Goal: Information Seeking & Learning: Learn about a topic

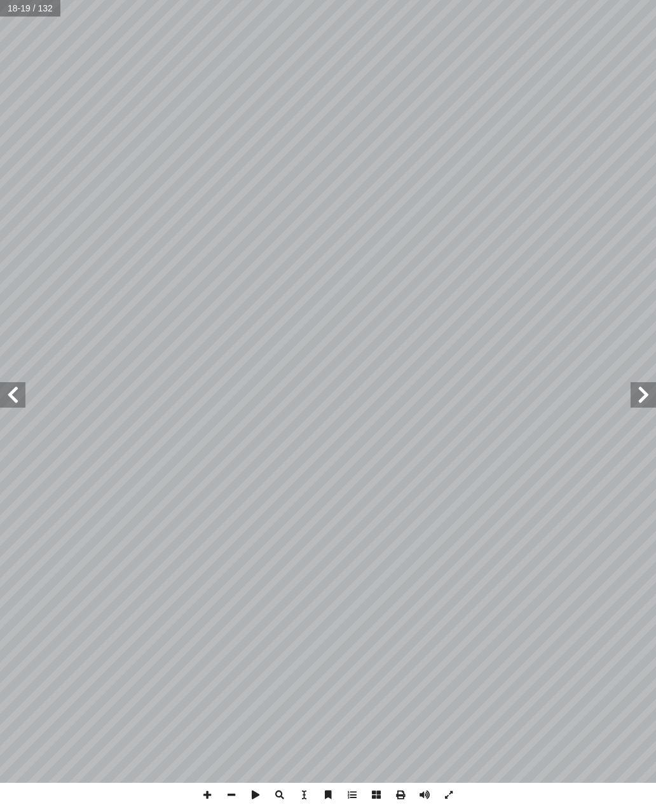
click at [13, 394] on span at bounding box center [12, 394] width 25 height 25
click at [15, 399] on span at bounding box center [12, 394] width 25 height 25
click at [647, 382] on span at bounding box center [643, 394] width 25 height 25
click at [646, 393] on span at bounding box center [643, 394] width 25 height 25
click at [639, 392] on span at bounding box center [643, 394] width 25 height 25
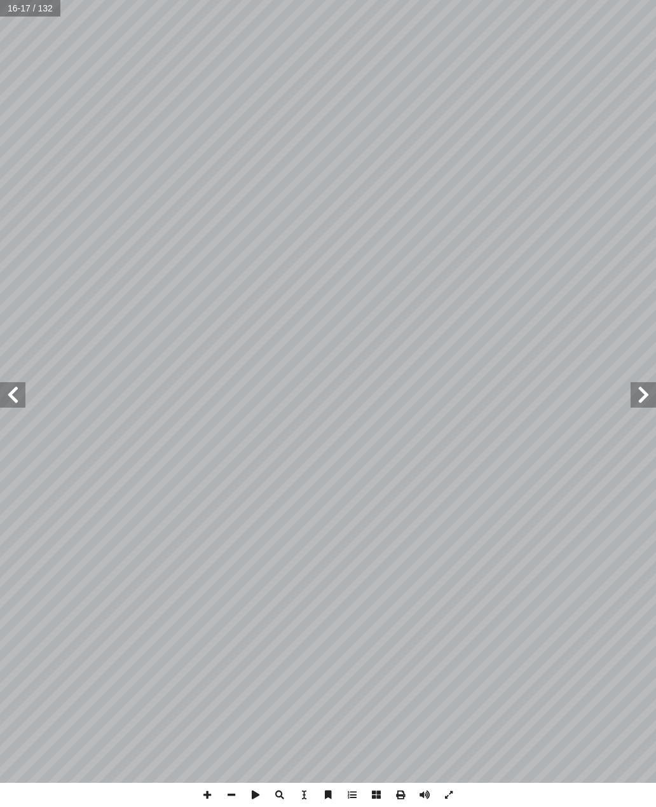
click at [639, 400] on span at bounding box center [643, 394] width 25 height 25
